Goal: Transaction & Acquisition: Purchase product/service

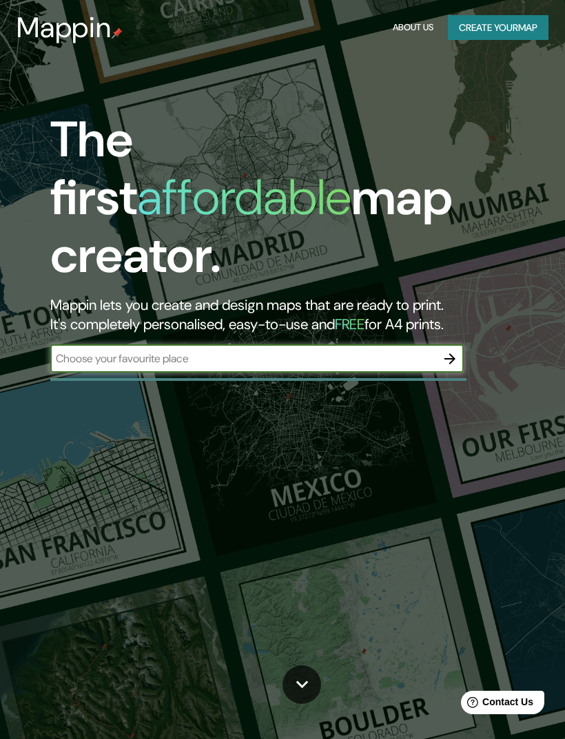
click at [87, 350] on input "text" at bounding box center [243, 358] width 386 height 16
click at [536, 243] on div "The first affordable map creator. Mappin lets you create and design maps that a…" at bounding box center [282, 369] width 565 height 739
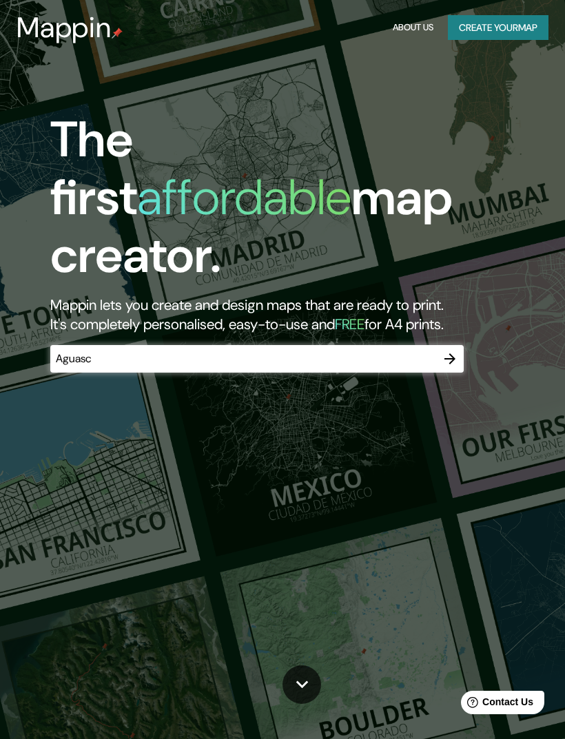
click at [406, 350] on input "Aguasc" at bounding box center [243, 358] width 386 height 16
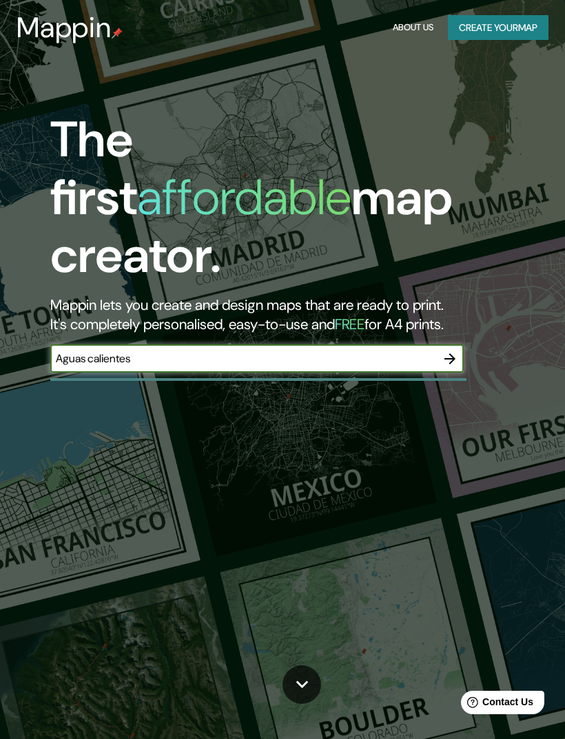
click at [85, 350] on input "Aguas calientes" at bounding box center [243, 358] width 386 height 16
type input "[GEOGRAPHIC_DATA]"
click at [452, 350] on icon "button" at bounding box center [449, 358] width 17 height 17
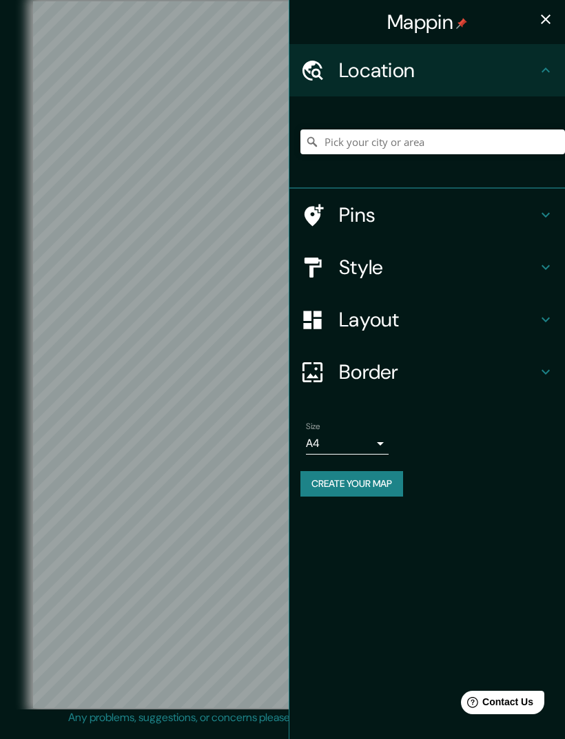
click at [454, 76] on h4 "Location" at bounding box center [438, 70] width 198 height 25
click at [474, 149] on input "Pick your city or area" at bounding box center [432, 141] width 264 height 25
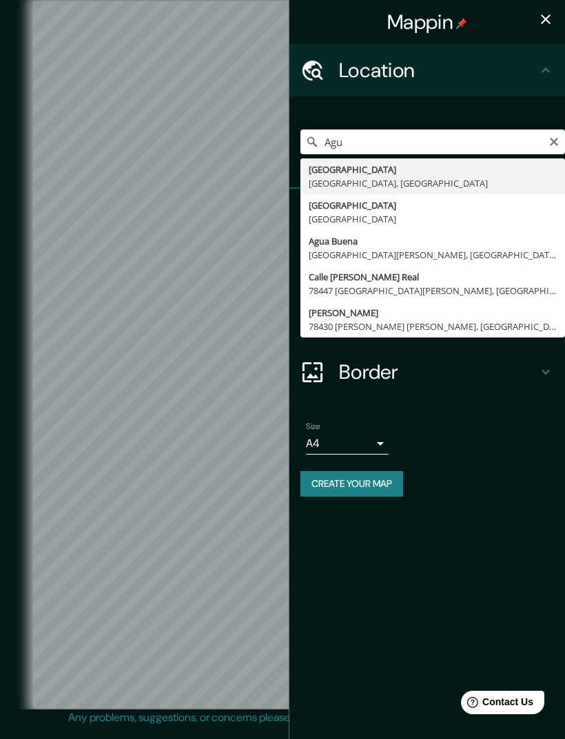
type input "[GEOGRAPHIC_DATA], [GEOGRAPHIC_DATA], [GEOGRAPHIC_DATA]"
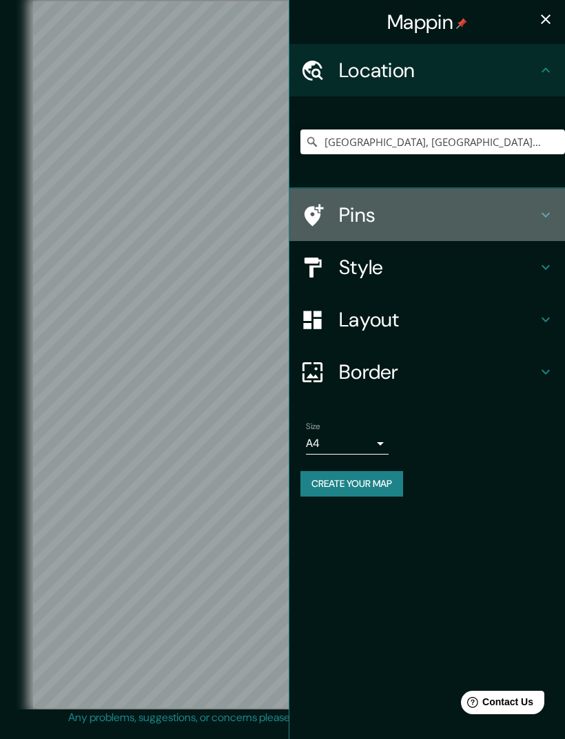
click at [523, 218] on h4 "Pins" at bounding box center [438, 214] width 198 height 25
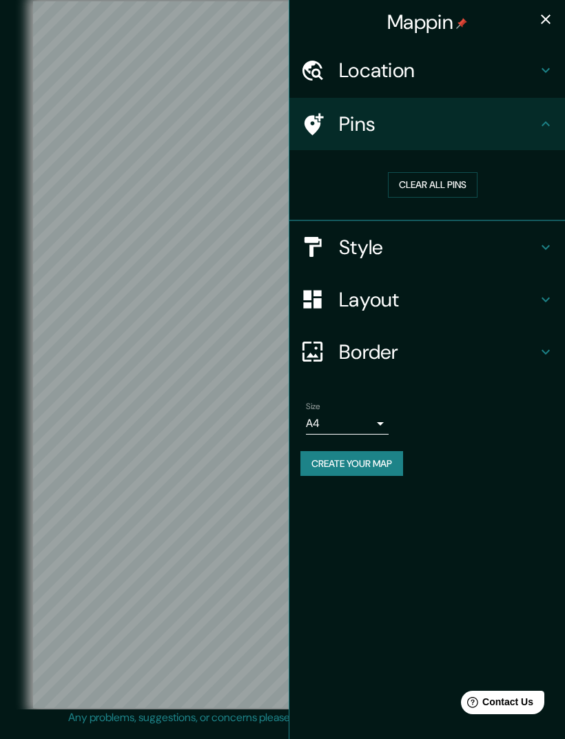
click at [516, 248] on h4 "Style" at bounding box center [438, 247] width 198 height 25
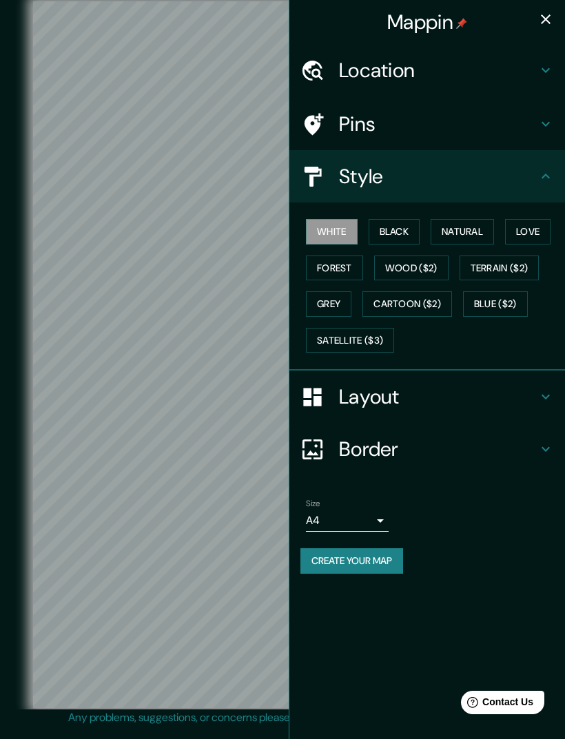
click at [501, 268] on button "Terrain ($2)" at bounding box center [499, 267] width 80 height 25
click at [375, 337] on button "Satellite ($3)" at bounding box center [350, 340] width 88 height 25
click at [427, 312] on button "Cartoon ($2)" at bounding box center [407, 303] width 90 height 25
click at [534, 17] on button "button" at bounding box center [546, 20] width 28 height 28
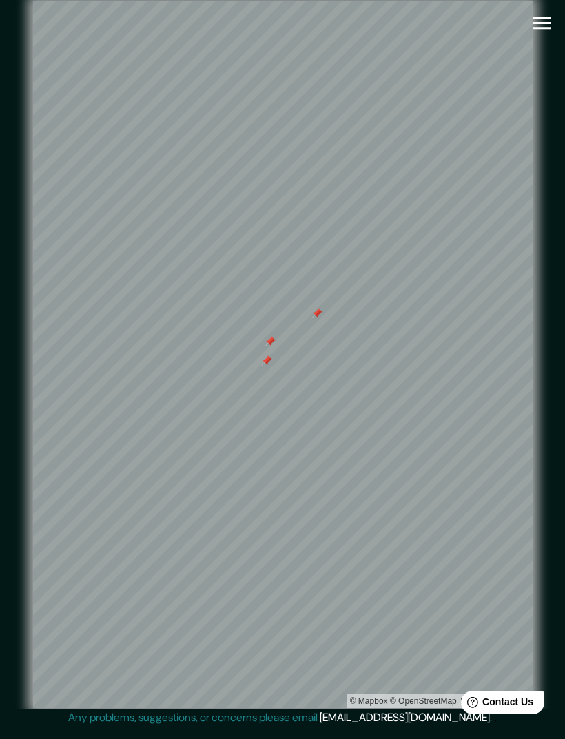
click at [547, 24] on icon "button" at bounding box center [541, 23] width 24 height 24
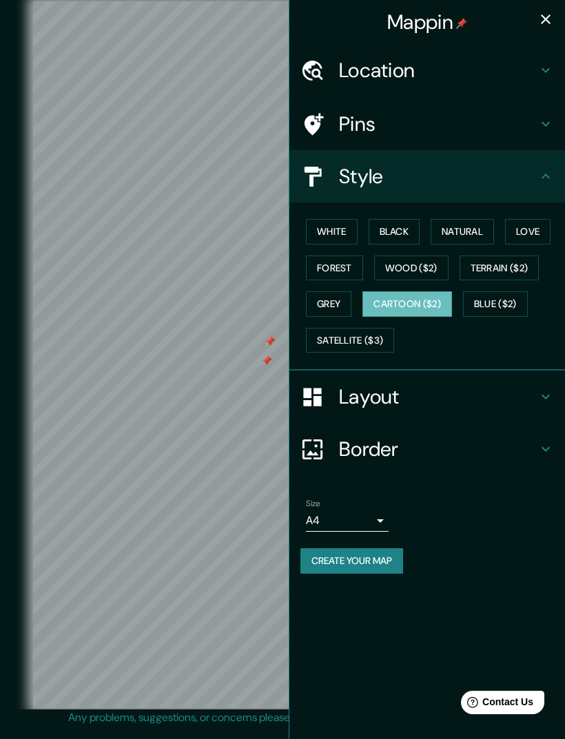
click at [547, 123] on icon at bounding box center [545, 124] width 17 height 17
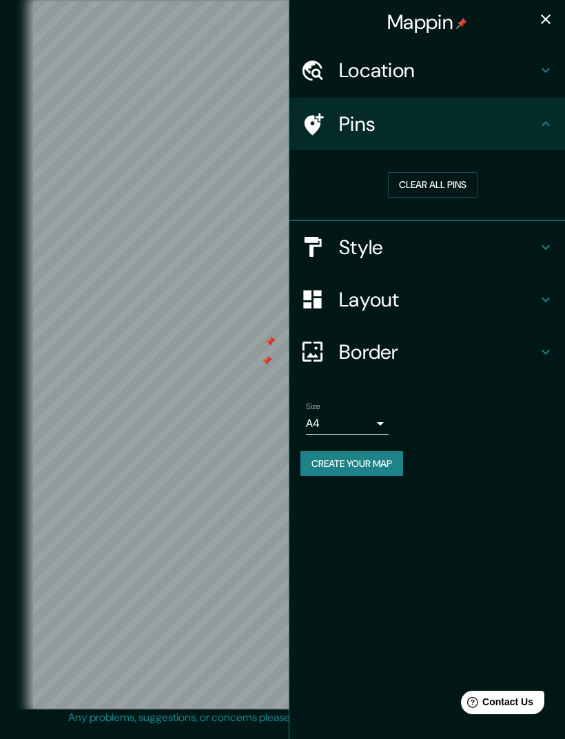
click at [448, 185] on button "Clear all pins" at bounding box center [433, 184] width 90 height 25
click at [510, 360] on div "Border" at bounding box center [426, 352] width 275 height 52
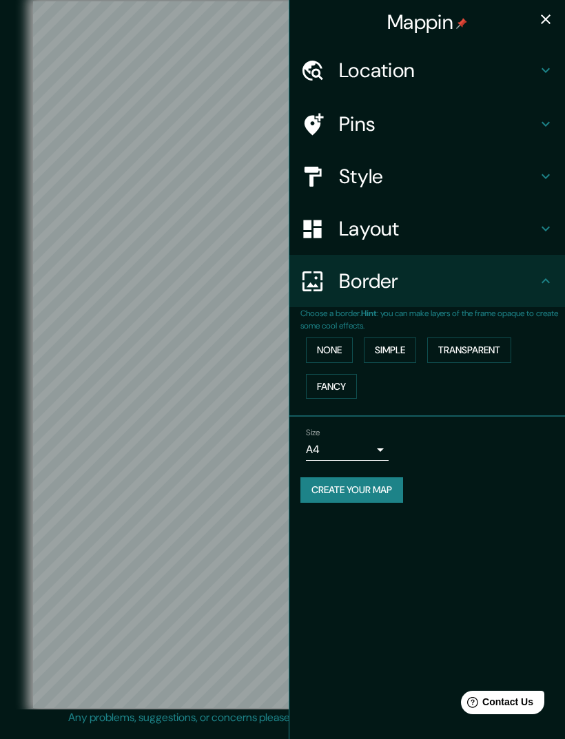
click at [400, 344] on button "Simple" at bounding box center [390, 349] width 52 height 25
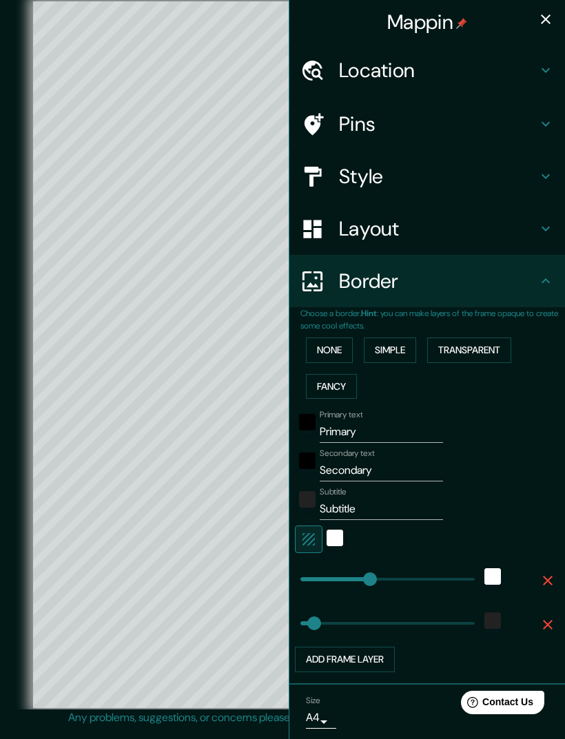
click at [398, 352] on button "Simple" at bounding box center [390, 349] width 52 height 25
click at [348, 387] on button "Fancy" at bounding box center [331, 386] width 51 height 25
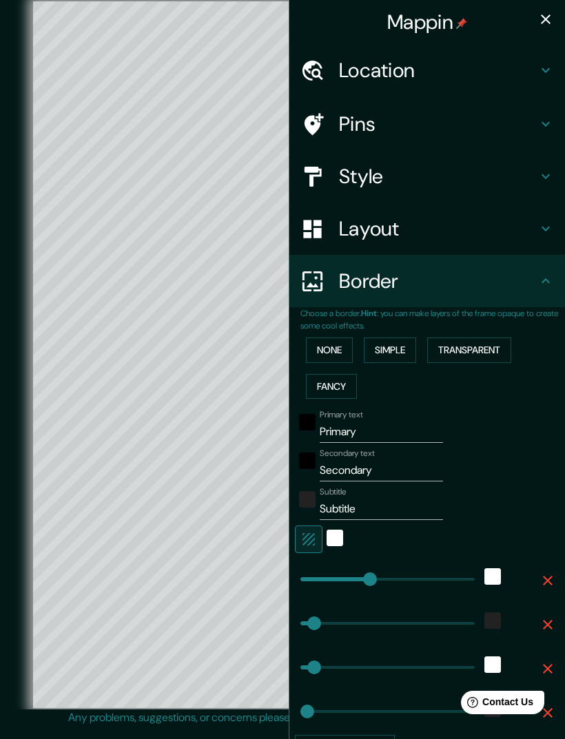
click at [342, 350] on button "None" at bounding box center [329, 349] width 47 height 25
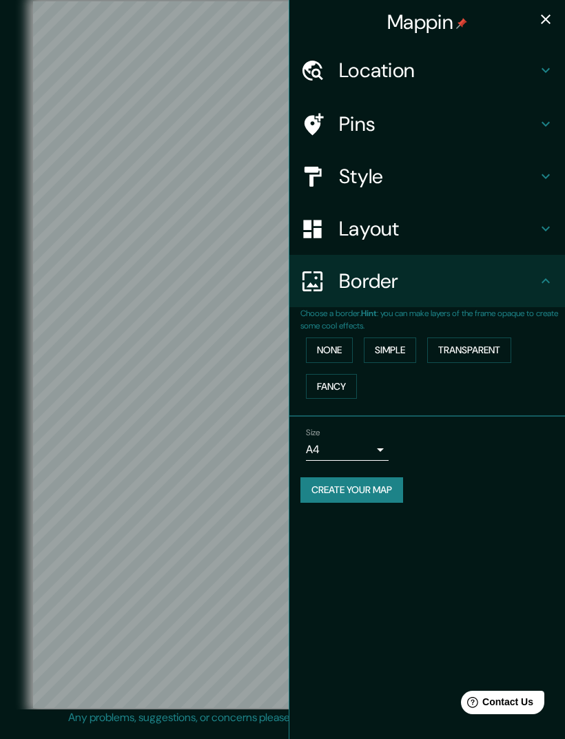
click at [474, 227] on h4 "Layout" at bounding box center [438, 228] width 198 height 25
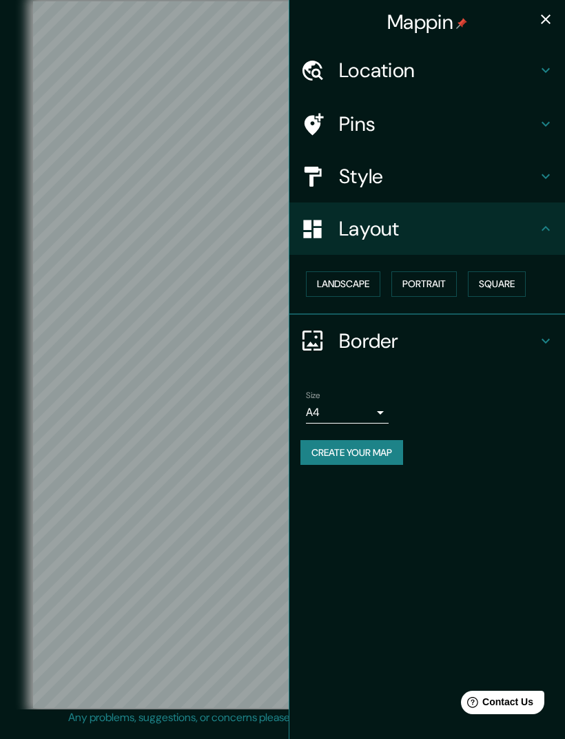
click at [357, 289] on button "Landscape" at bounding box center [343, 283] width 74 height 25
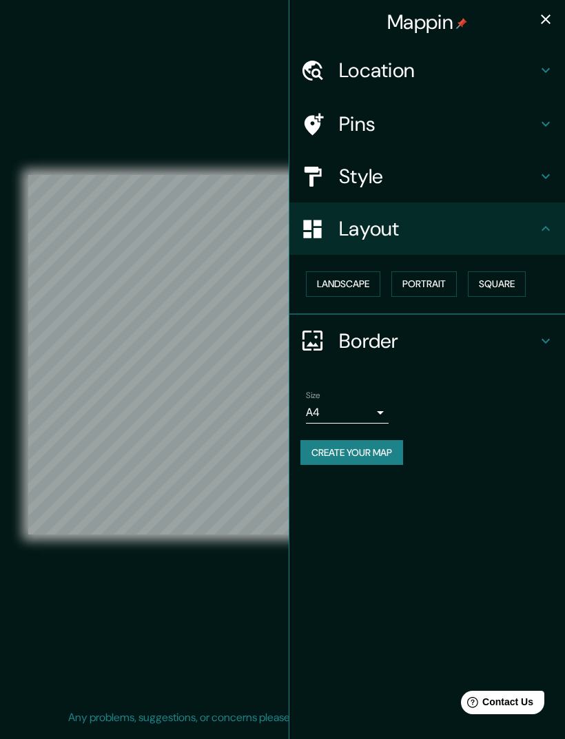
click at [439, 285] on button "Portrait" at bounding box center [423, 283] width 65 height 25
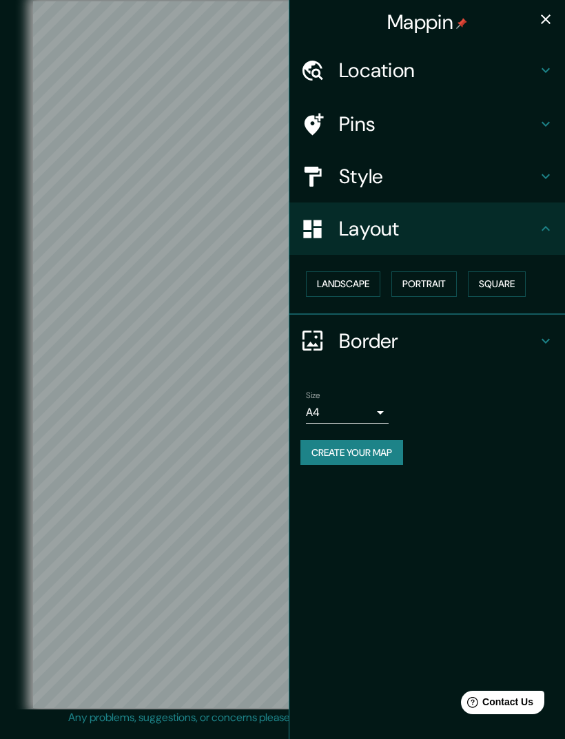
click at [503, 276] on button "Square" at bounding box center [497, 283] width 58 height 25
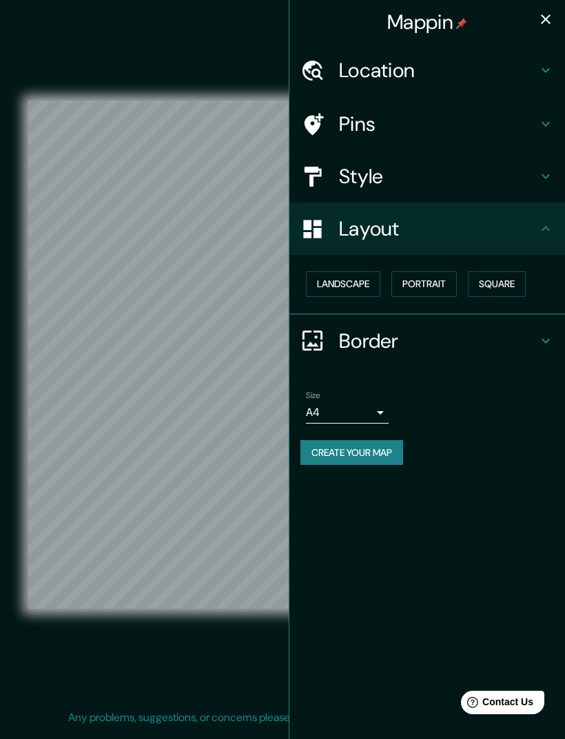
click at [355, 279] on button "Landscape" at bounding box center [343, 283] width 74 height 25
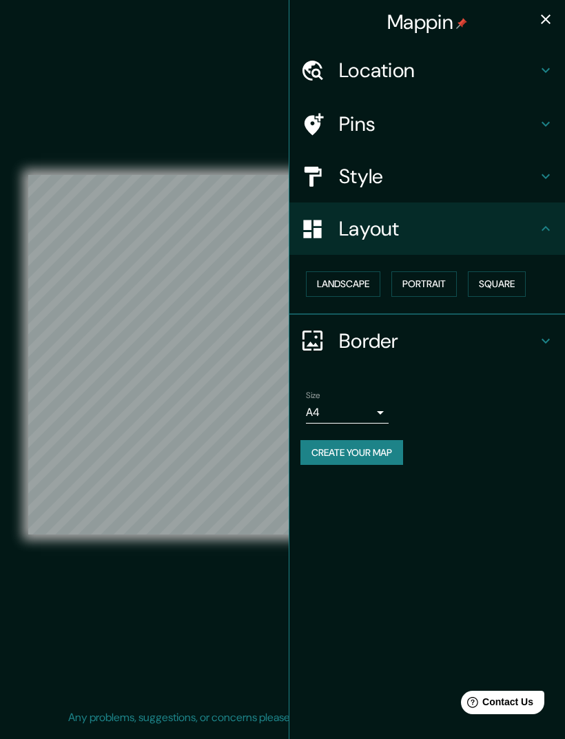
click at [412, 275] on button "Portrait" at bounding box center [423, 283] width 65 height 25
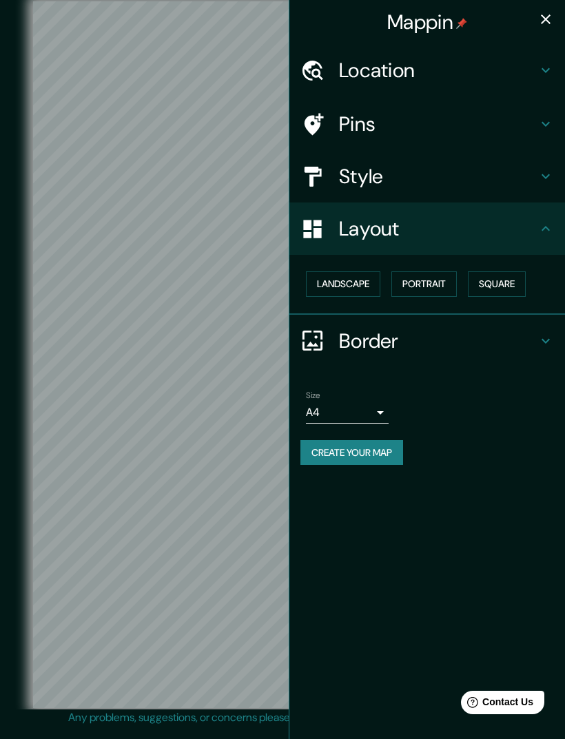
click at [465, 226] on h4 "Layout" at bounding box center [438, 228] width 198 height 25
click at [496, 176] on h4 "Style" at bounding box center [438, 176] width 198 height 25
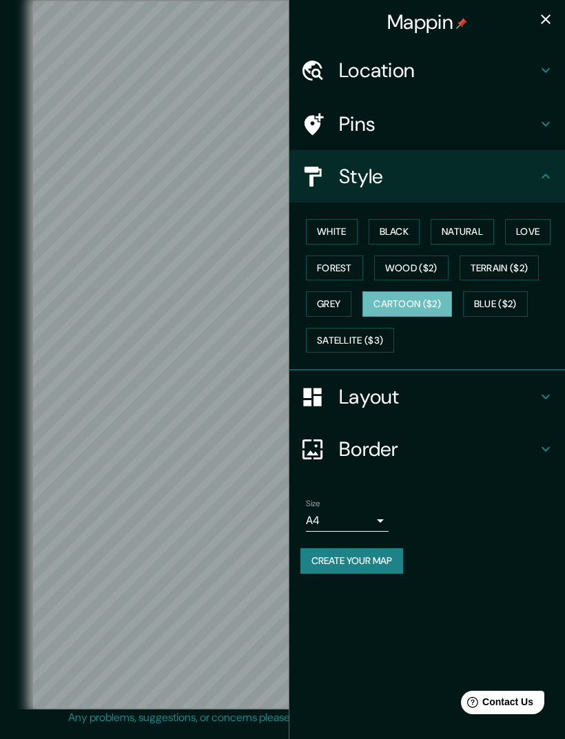
click at [527, 129] on h4 "Pins" at bounding box center [438, 124] width 198 height 25
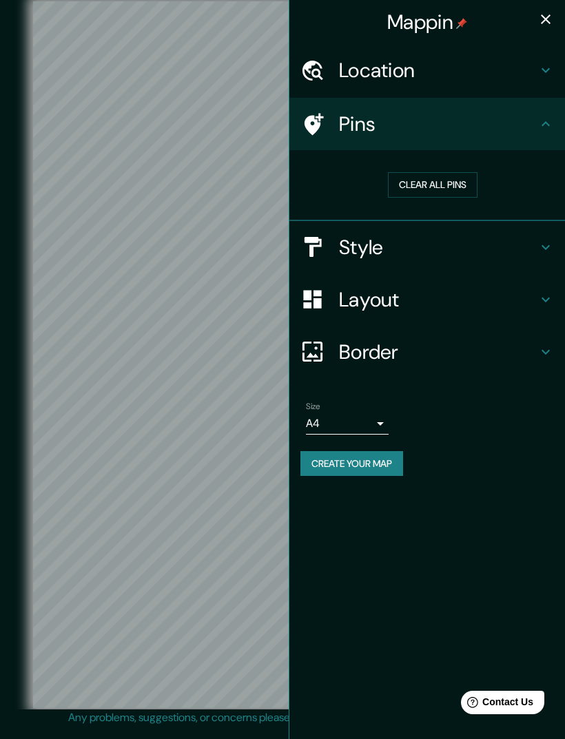
click at [461, 355] on h4 "Border" at bounding box center [438, 351] width 198 height 25
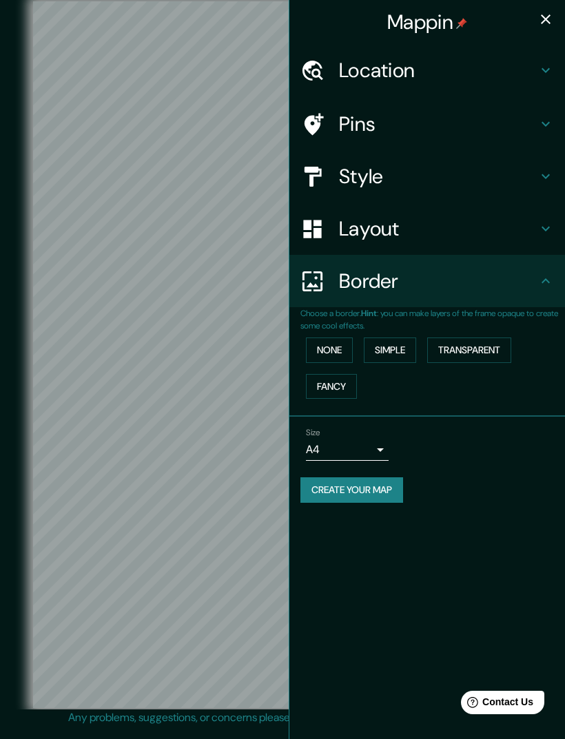
click at [536, 24] on button "button" at bounding box center [546, 20] width 28 height 28
